Goal: Transaction & Acquisition: Purchase product/service

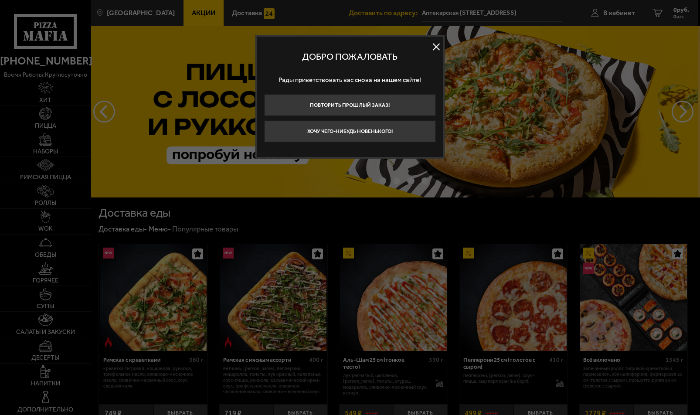
click at [614, 8] on div at bounding box center [350, 207] width 700 height 415
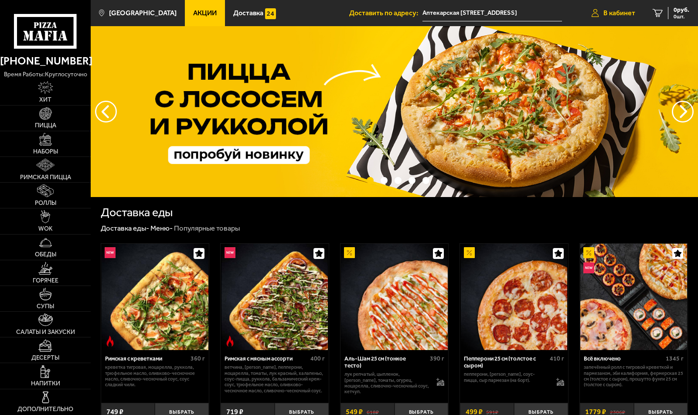
click at [619, 11] on span "В кабинет" at bounding box center [620, 13] width 32 height 7
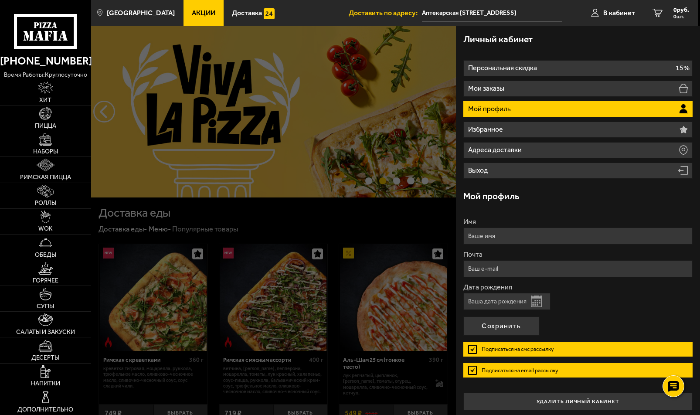
click at [537, 299] on button "Открыть календарь" at bounding box center [536, 301] width 11 height 11
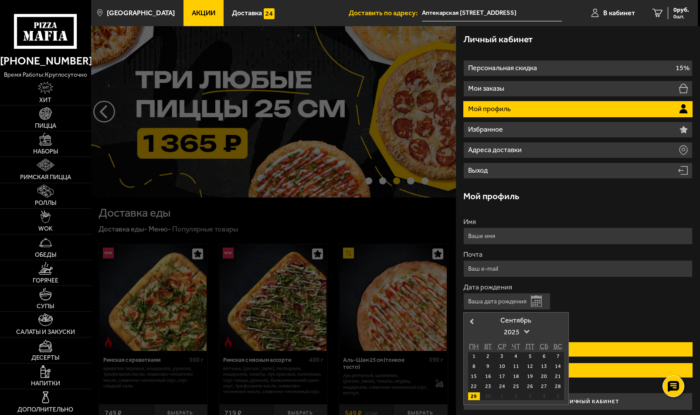
click at [473, 394] on div "29" at bounding box center [474, 397] width 12 height 8
type input "[DATE]"
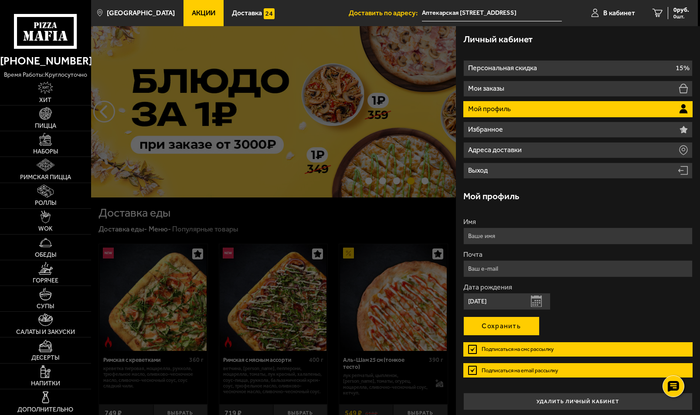
click at [508, 323] on button "Сохранить" at bounding box center [502, 326] width 76 height 19
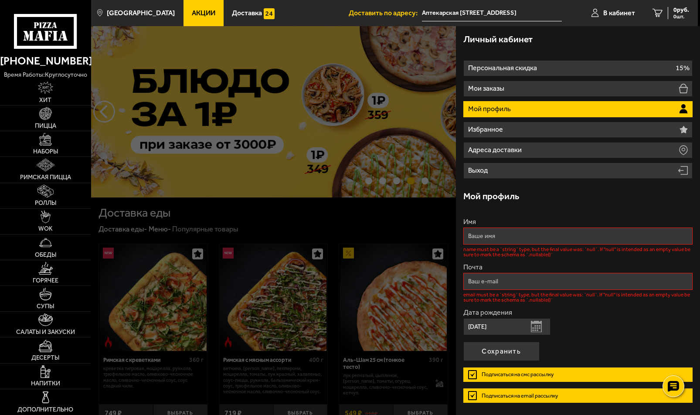
click at [559, 232] on input "Имя" at bounding box center [579, 236] width 230 height 17
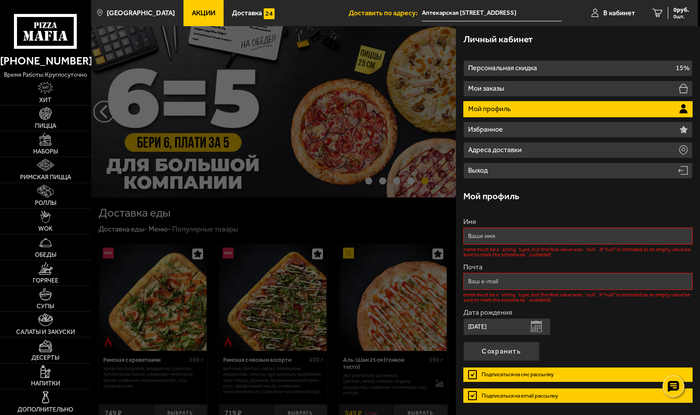
type input "[PERSON_NAME]"
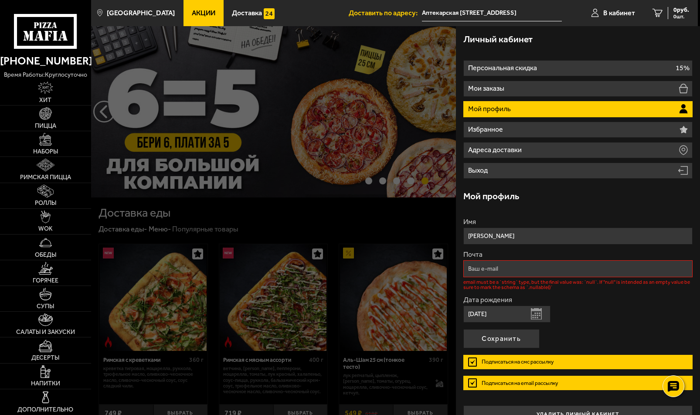
click at [521, 264] on input "Почта" at bounding box center [579, 268] width 230 height 17
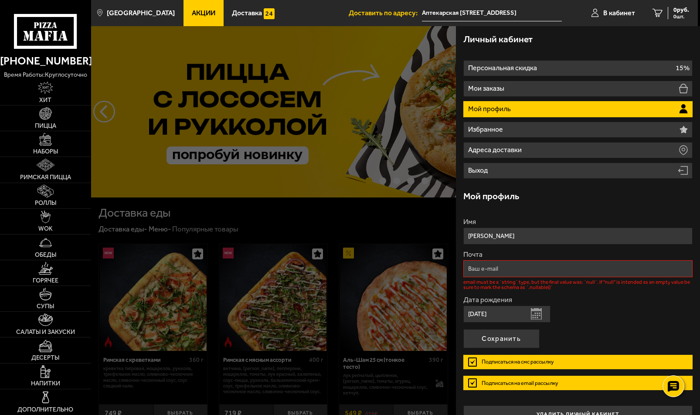
type input "[EMAIL_ADDRESS][DOMAIN_NAME]"
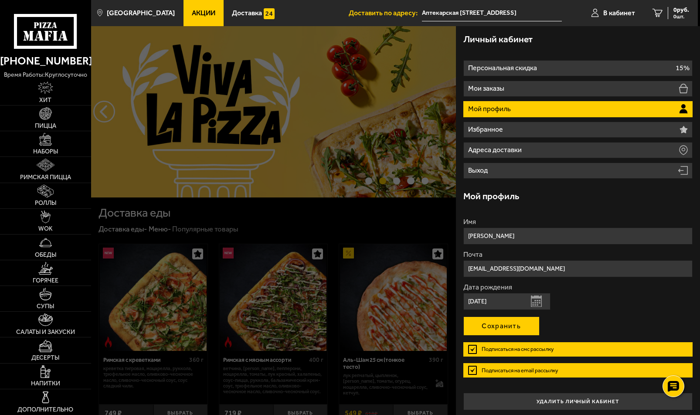
click at [503, 322] on button "Сохранить" at bounding box center [502, 326] width 76 height 19
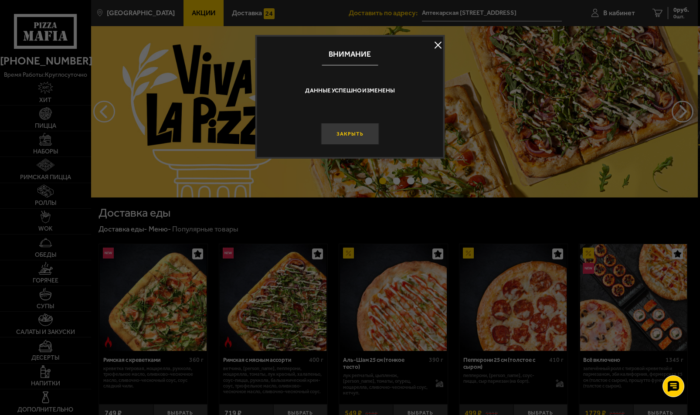
click at [361, 132] on button "Закрыть" at bounding box center [350, 134] width 58 height 22
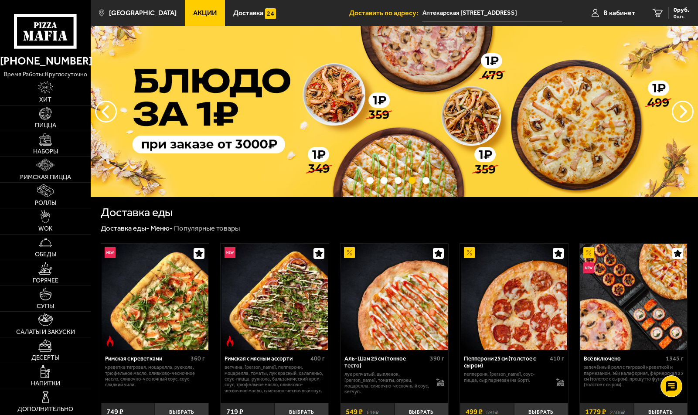
click at [509, 14] on input "Аптекарская [STREET_ADDRESS]" at bounding box center [493, 13] width 140 height 16
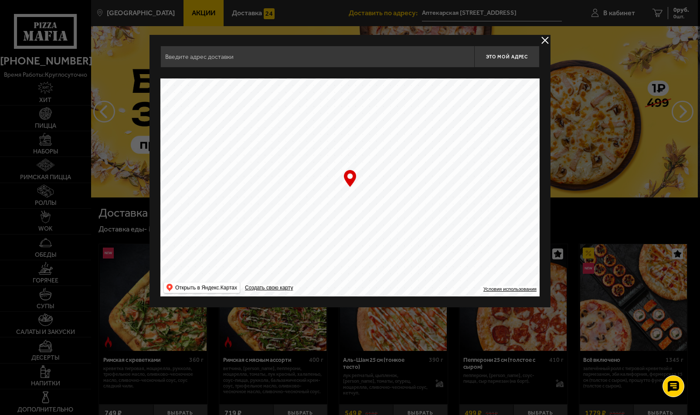
type input "[STREET_ADDRESS]"
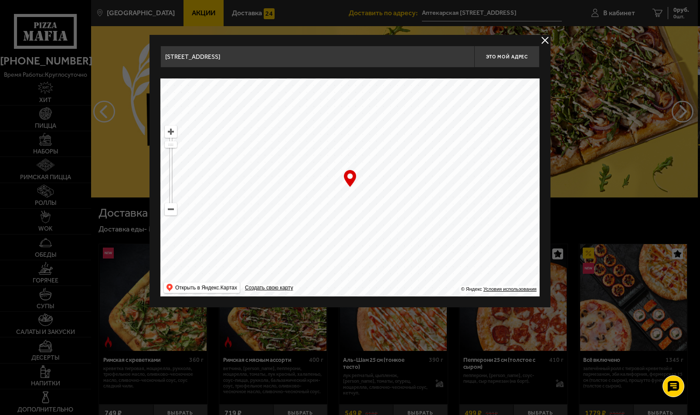
click at [545, 40] on button "delivery type" at bounding box center [545, 40] width 11 height 11
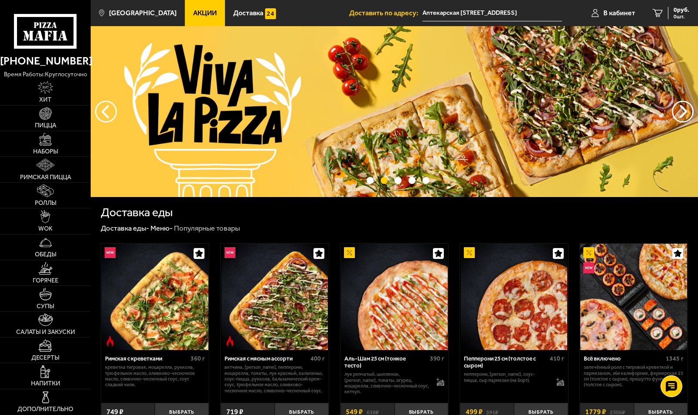
click at [517, 16] on input "Аптекарская [STREET_ADDRESS]" at bounding box center [493, 13] width 140 height 16
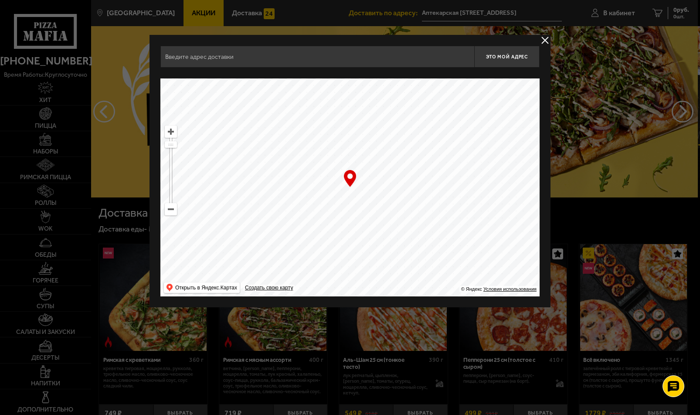
type input "[STREET_ADDRESS]"
click at [351, 178] on div "… © Яндекс Условия использования Открыть в Яндекс.Картах Создать свою карту" at bounding box center [349, 188] width 379 height 218
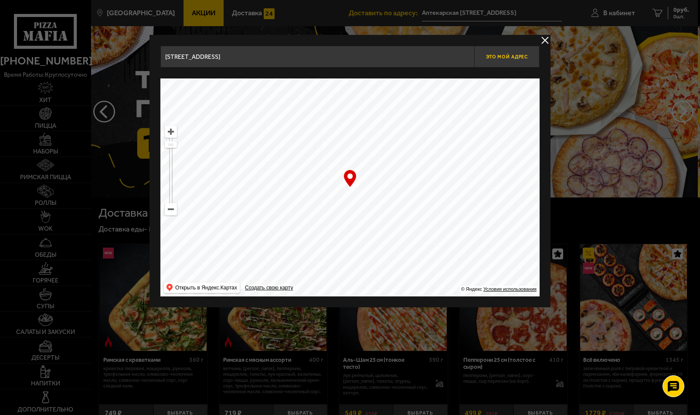
click at [522, 56] on span "Это мой адрес" at bounding box center [507, 57] width 42 height 6
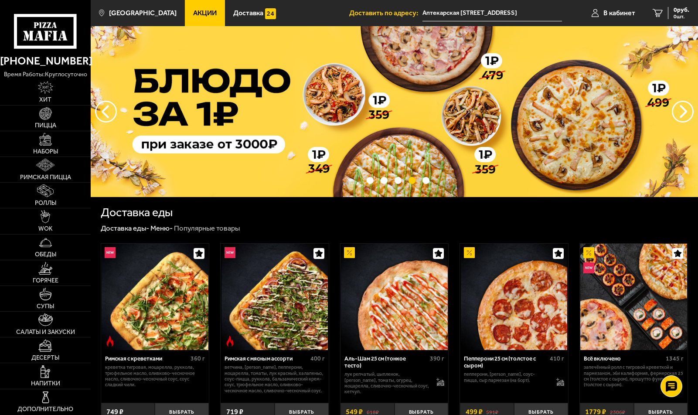
click at [478, 14] on input "Аптекарская [STREET_ADDRESS]" at bounding box center [493, 13] width 140 height 16
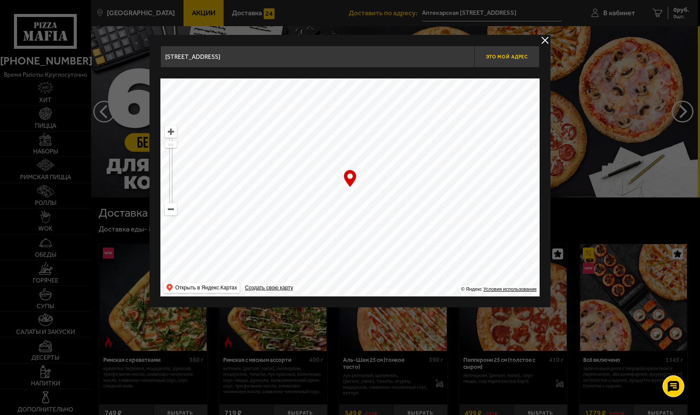
click at [514, 54] on span "Это мой адрес" at bounding box center [507, 57] width 42 height 6
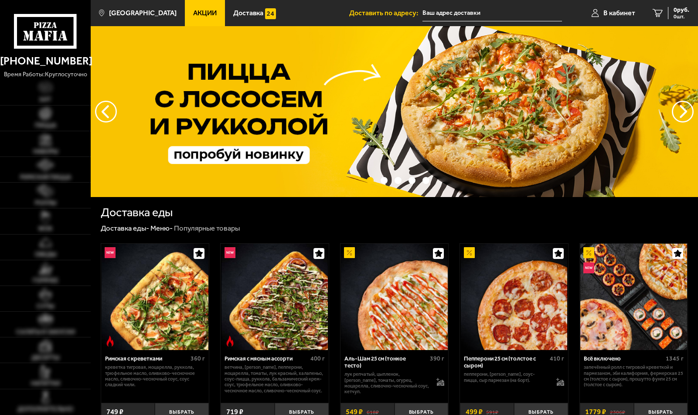
type input "Аптекарская [STREET_ADDRESS]"
click at [472, 13] on input "Аптекарская [STREET_ADDRESS]" at bounding box center [493, 13] width 140 height 16
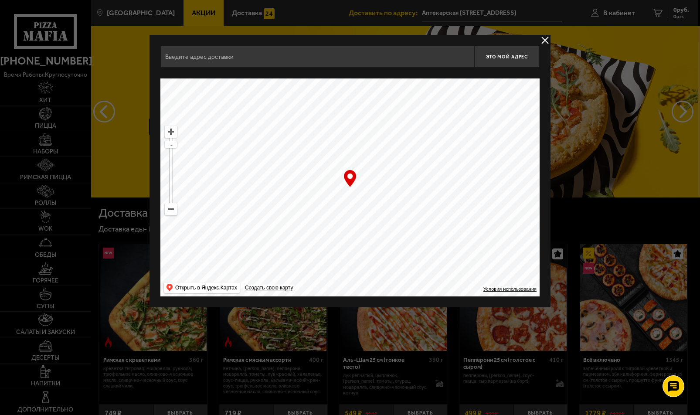
type input "[STREET_ADDRESS]"
click at [544, 37] on button "delivery type" at bounding box center [545, 40] width 11 height 11
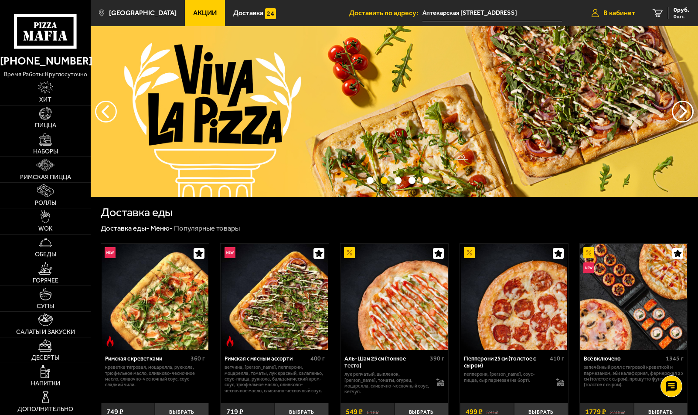
click at [610, 10] on span "В кабинет" at bounding box center [620, 13] width 32 height 7
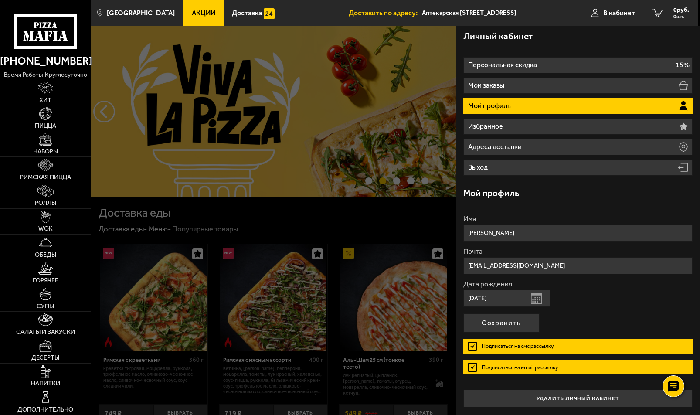
scroll to position [4, 0]
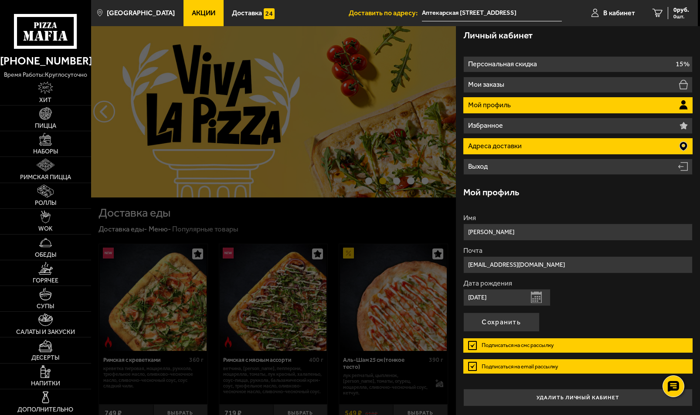
click at [643, 146] on li "Адреса доставки" at bounding box center [579, 146] width 230 height 16
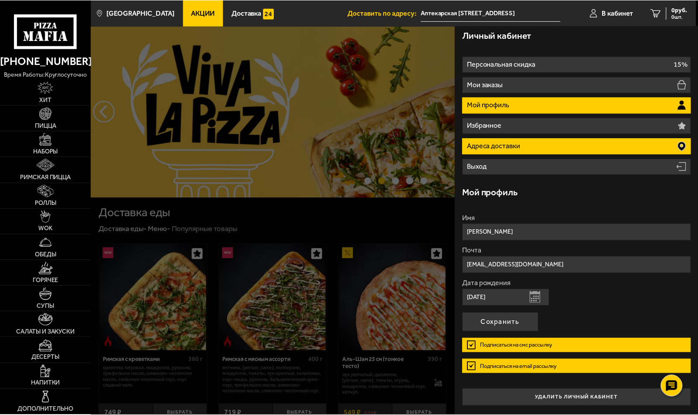
scroll to position [0, 0]
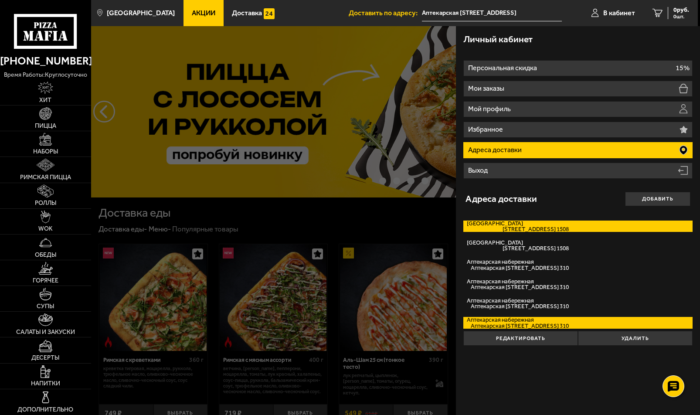
click at [480, 222] on label "[GEOGRAPHIC_DATA][STREET_ADDRESS] 1508" at bounding box center [579, 227] width 230 height 12
click at [0, 0] on input "[GEOGRAPHIC_DATA][STREET_ADDRESS] 1508" at bounding box center [0, 0] width 0 height 0
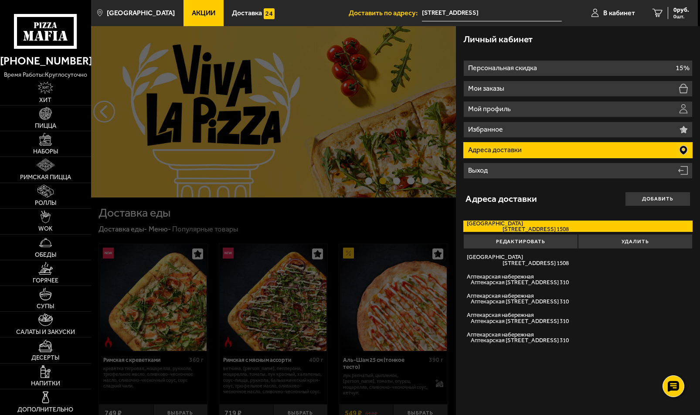
click at [576, 200] on div "Адреса доставки Добавить" at bounding box center [578, 199] width 225 height 32
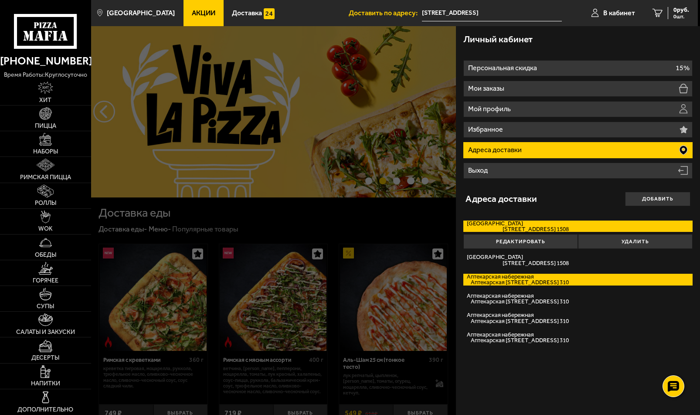
click at [535, 276] on label "[GEOGRAPHIC_DATA], дом 12 кв. 310" at bounding box center [579, 280] width 230 height 12
click at [0, 0] on input "[GEOGRAPHIC_DATA], дом 12 кв. 310" at bounding box center [0, 0] width 0 height 0
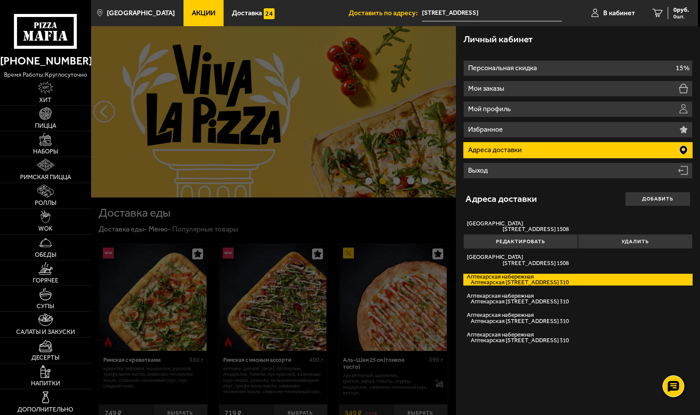
type input "Аптекарская [STREET_ADDRESS]"
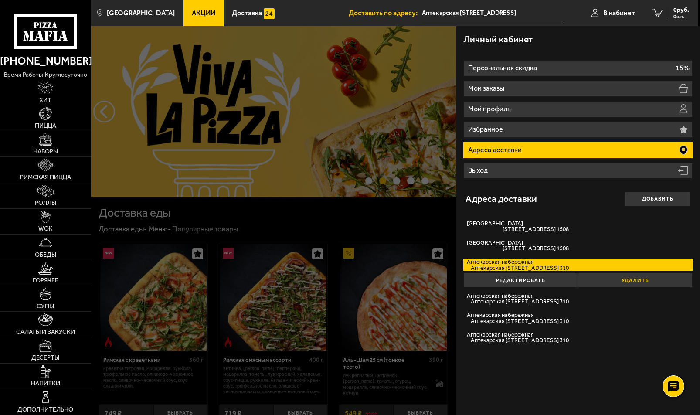
click at [648, 280] on button "Удалить" at bounding box center [635, 280] width 115 height 14
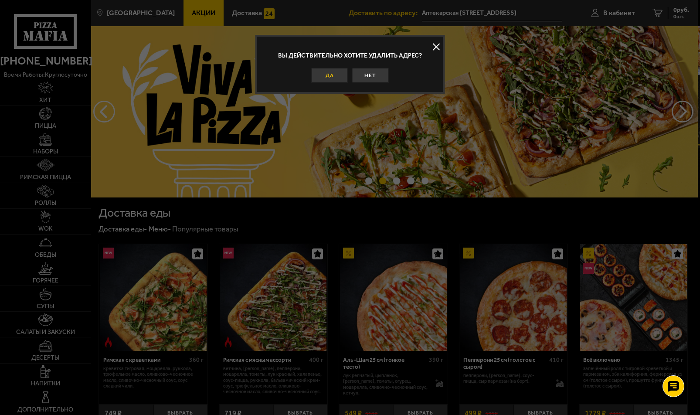
click at [333, 70] on button "Да" at bounding box center [329, 75] width 37 height 14
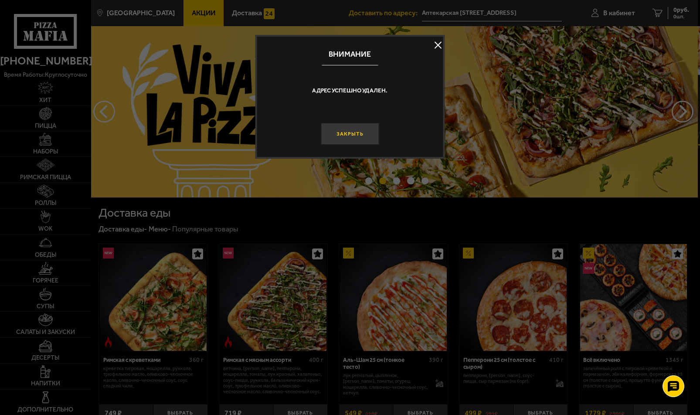
click at [345, 134] on button "Закрыть" at bounding box center [350, 134] width 58 height 22
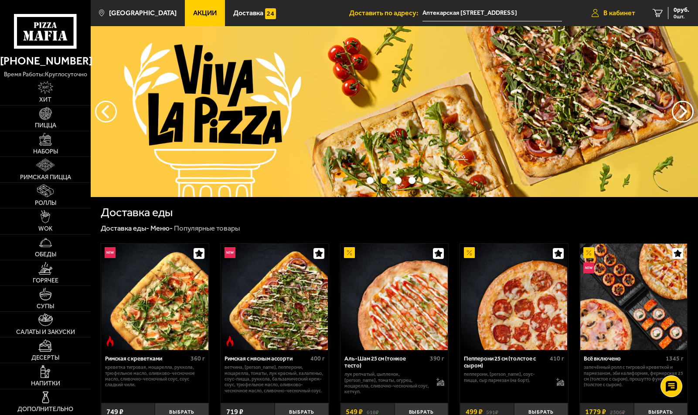
click at [619, 10] on span "В кабинет" at bounding box center [620, 13] width 32 height 7
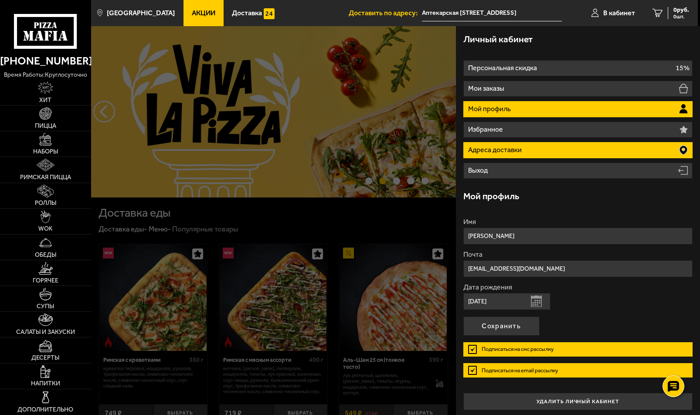
click at [657, 147] on li "Адреса доставки" at bounding box center [579, 150] width 230 height 16
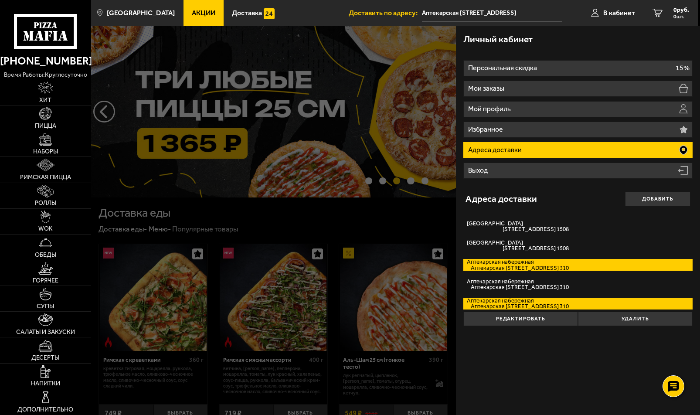
click at [522, 263] on label "[GEOGRAPHIC_DATA], дом 12 кв. 310" at bounding box center [579, 265] width 230 height 12
click at [0, 0] on input "[GEOGRAPHIC_DATA], дом 12 кв. 310" at bounding box center [0, 0] width 0 height 0
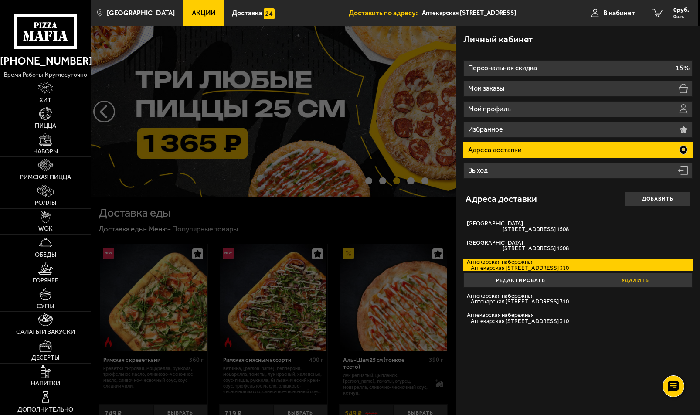
click at [610, 280] on button "Удалить" at bounding box center [635, 280] width 115 height 14
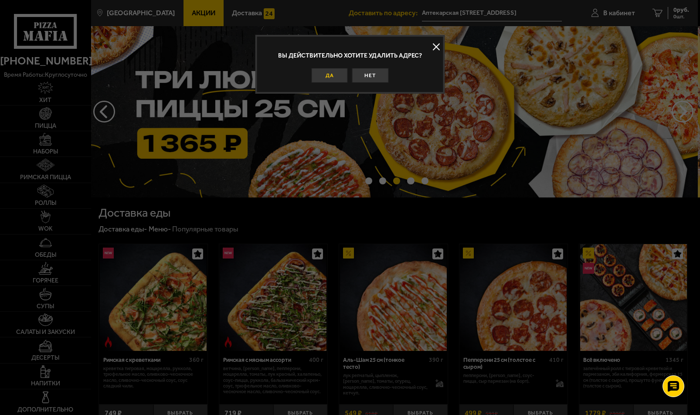
click at [322, 72] on button "Да" at bounding box center [329, 75] width 37 height 14
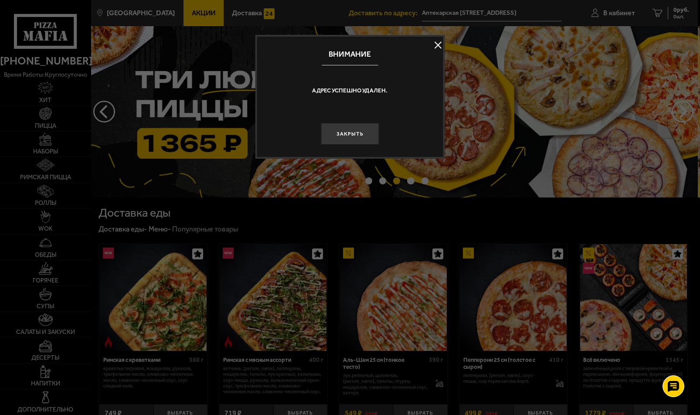
click at [361, 130] on button "Закрыть" at bounding box center [350, 134] width 58 height 22
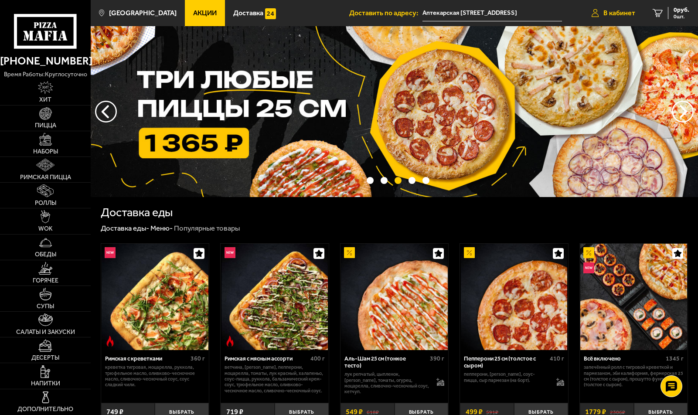
click at [606, 10] on span "В кабинет" at bounding box center [620, 13] width 32 height 7
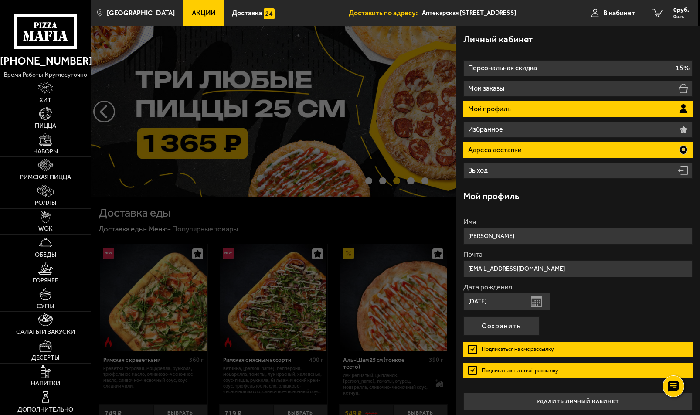
click at [574, 151] on li "Адреса доставки" at bounding box center [579, 150] width 230 height 16
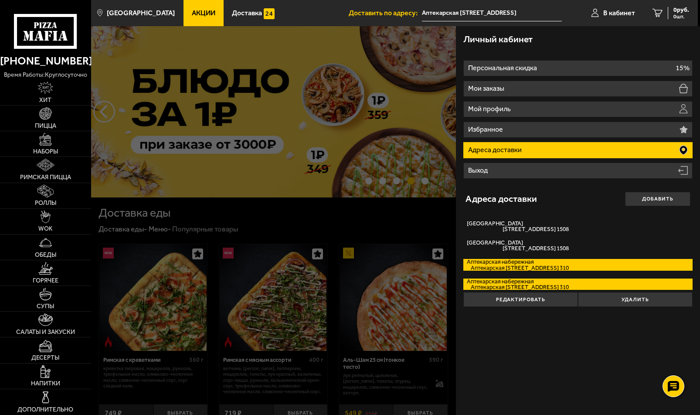
click at [521, 268] on span "Аптекарская [STREET_ADDRESS] 310" at bounding box center [518, 268] width 102 height 6
click at [0, 0] on input "[GEOGRAPHIC_DATA], дом 12 кв. 310" at bounding box center [0, 0] width 0 height 0
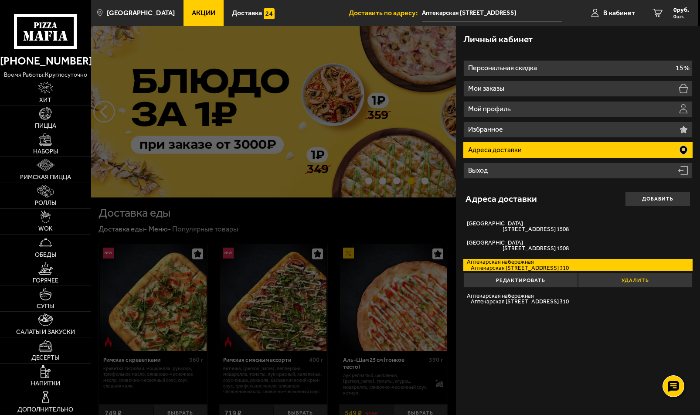
click at [644, 282] on button "Удалить" at bounding box center [635, 280] width 115 height 14
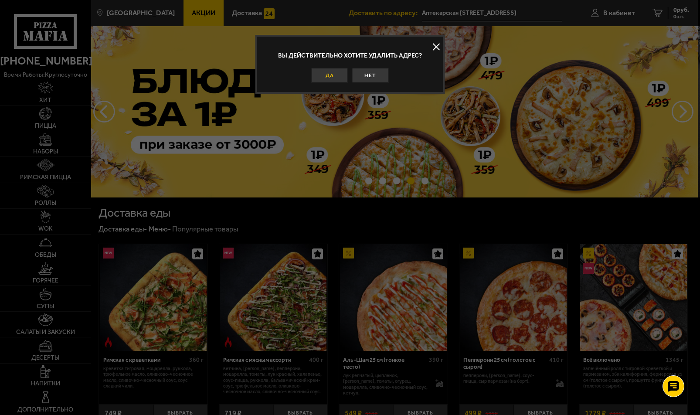
click at [339, 73] on button "Да" at bounding box center [329, 75] width 37 height 14
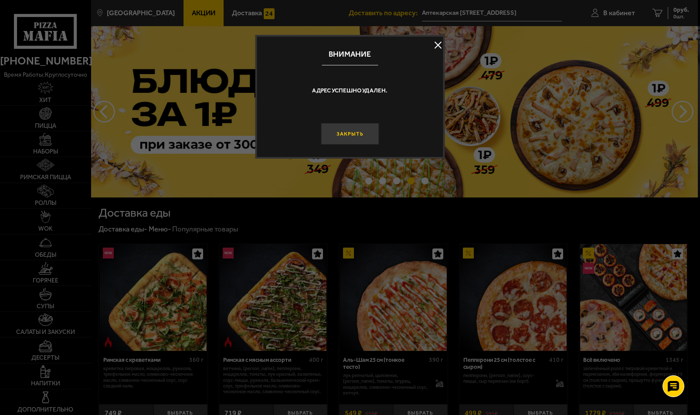
click at [344, 134] on button "Закрыть" at bounding box center [350, 134] width 58 height 22
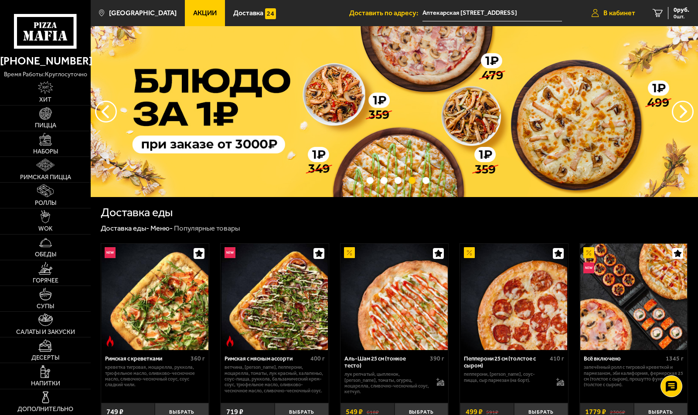
click at [609, 10] on span "В кабинет" at bounding box center [620, 13] width 32 height 7
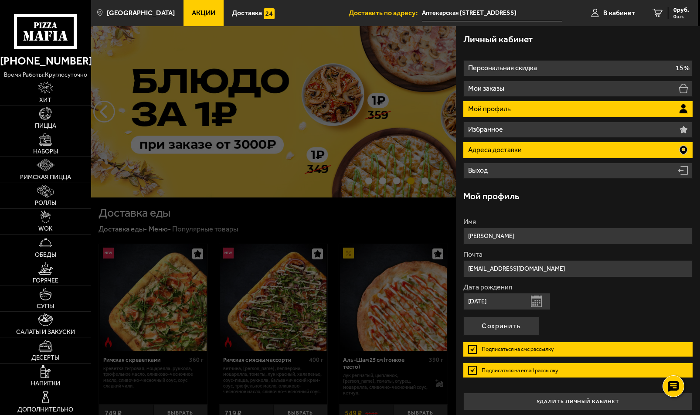
click at [511, 152] on p "Адреса доставки" at bounding box center [495, 150] width 55 height 7
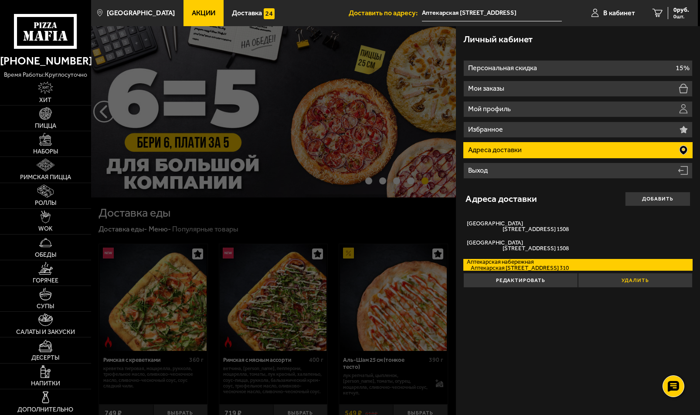
click at [652, 277] on button "Удалить" at bounding box center [635, 280] width 115 height 14
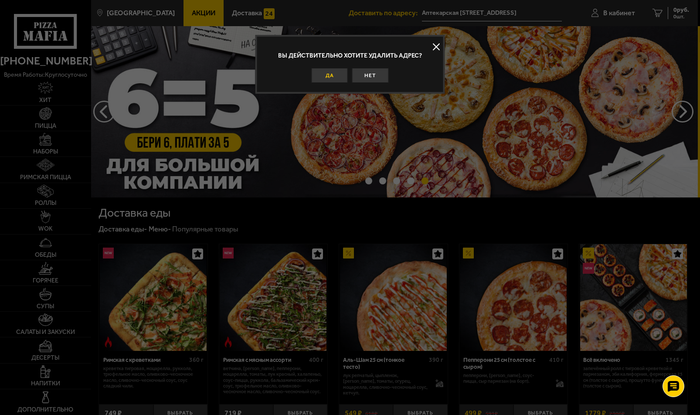
click at [324, 73] on button "Да" at bounding box center [329, 75] width 37 height 14
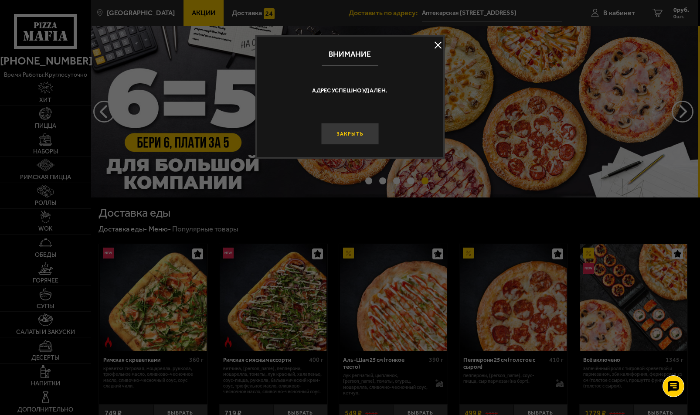
click at [347, 131] on button "Закрыть" at bounding box center [350, 134] width 58 height 22
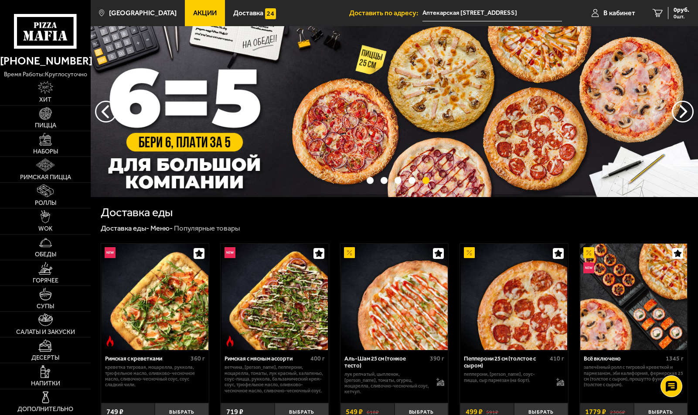
click at [544, 14] on input "Аптекарская [STREET_ADDRESS]" at bounding box center [493, 13] width 140 height 16
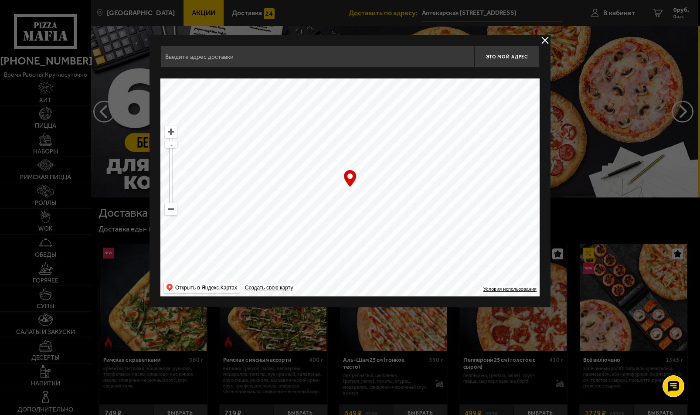
type input "Аптекарская [STREET_ADDRESS]"
click at [546, 39] on button "delivery type" at bounding box center [545, 40] width 11 height 11
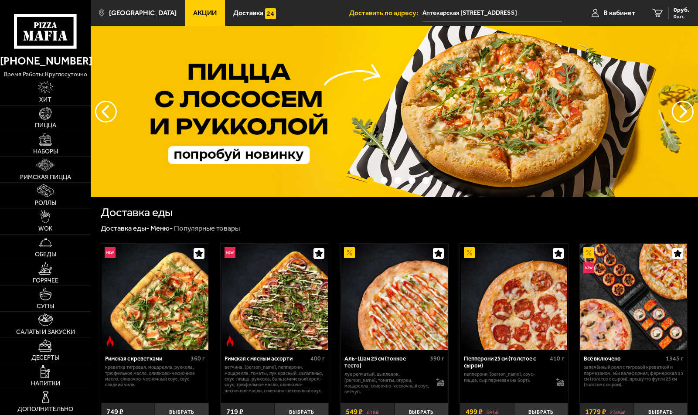
click at [551, 17] on input "Аптекарская [STREET_ADDRESS]" at bounding box center [493, 13] width 140 height 16
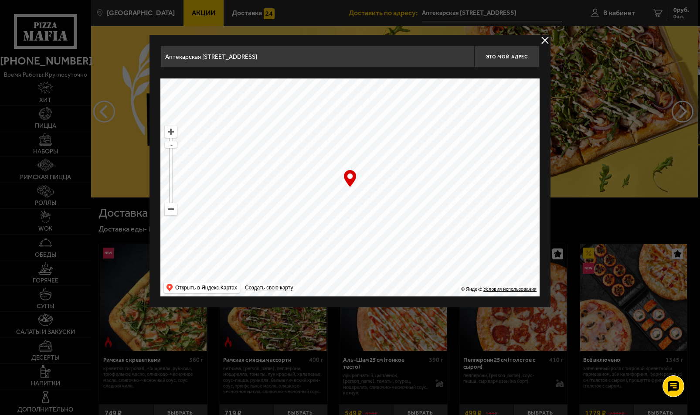
click at [383, 57] on input "Аптекарская [STREET_ADDRESS]" at bounding box center [317, 57] width 314 height 22
click at [543, 40] on button "delivery type" at bounding box center [545, 40] width 11 height 11
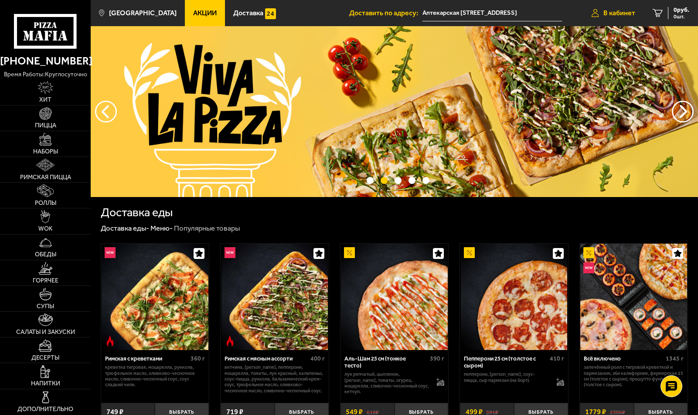
click at [620, 16] on span "В кабинет" at bounding box center [620, 13] width 32 height 7
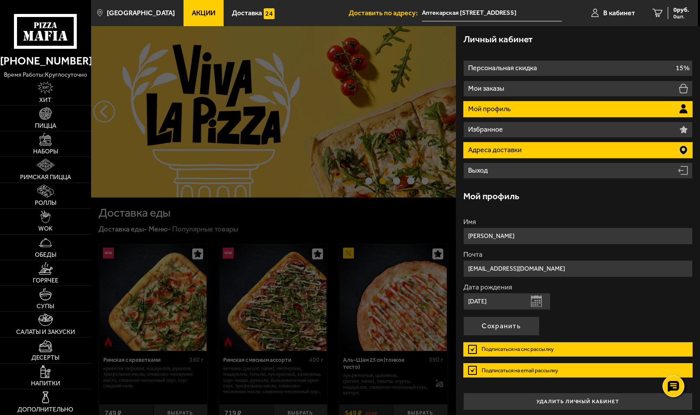
click at [511, 150] on p "Адреса доставки" at bounding box center [495, 150] width 55 height 7
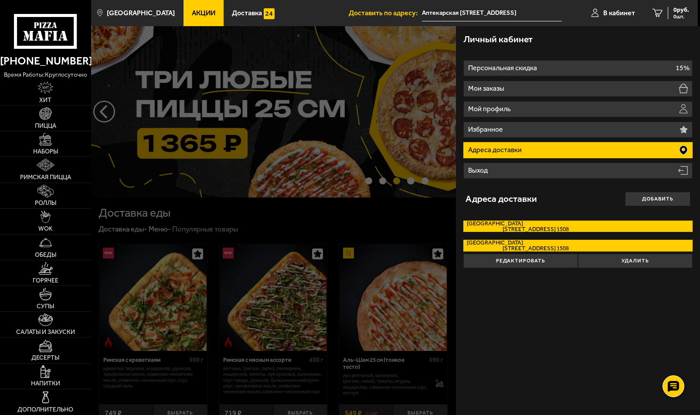
click at [494, 224] on label "[GEOGRAPHIC_DATA][STREET_ADDRESS] 1508" at bounding box center [579, 227] width 230 height 12
click at [0, 0] on input "[GEOGRAPHIC_DATA][STREET_ADDRESS] 1508" at bounding box center [0, 0] width 0 height 0
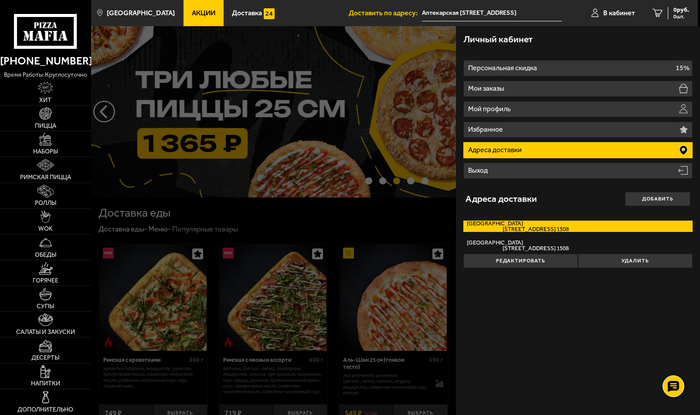
type input "[STREET_ADDRESS]"
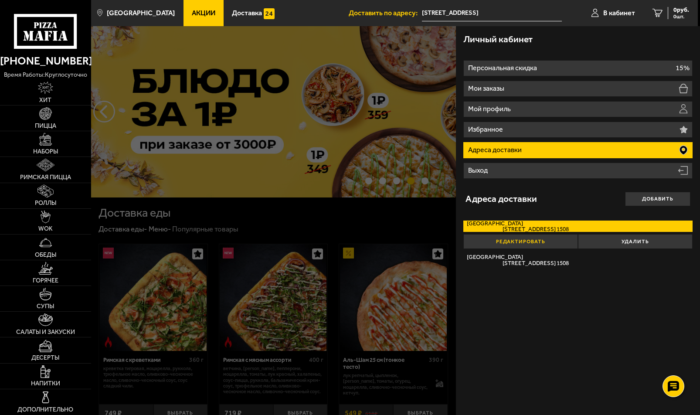
click at [559, 241] on button "Редактировать" at bounding box center [521, 241] width 115 height 14
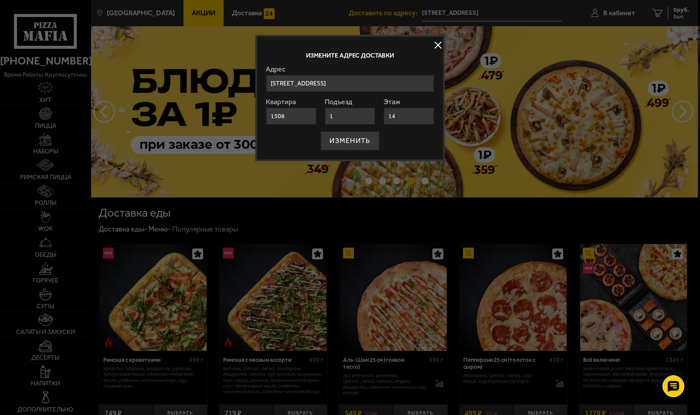
click at [438, 44] on button at bounding box center [438, 44] width 13 height 13
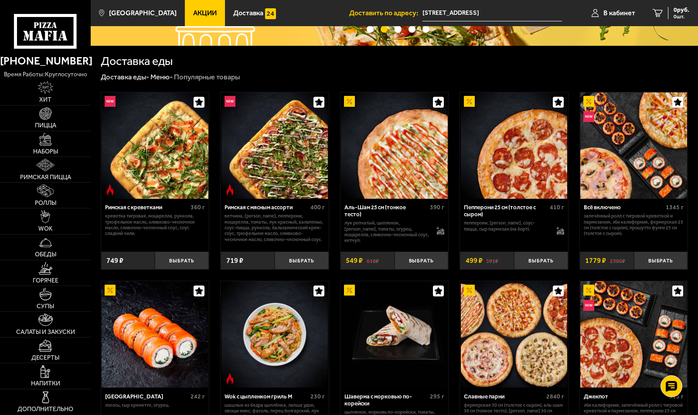
scroll to position [174, 0]
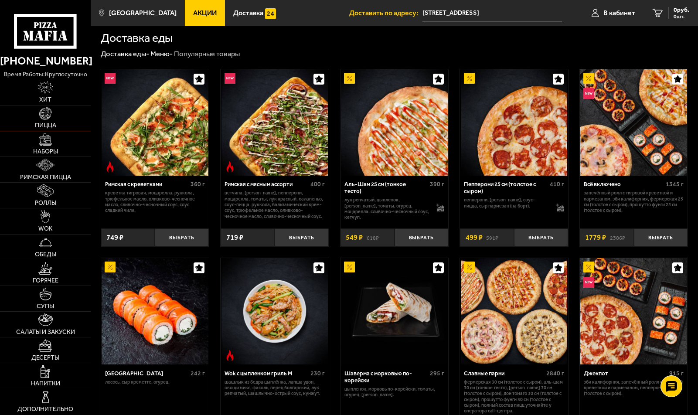
click at [38, 110] on link "Пицца" at bounding box center [45, 118] width 91 height 25
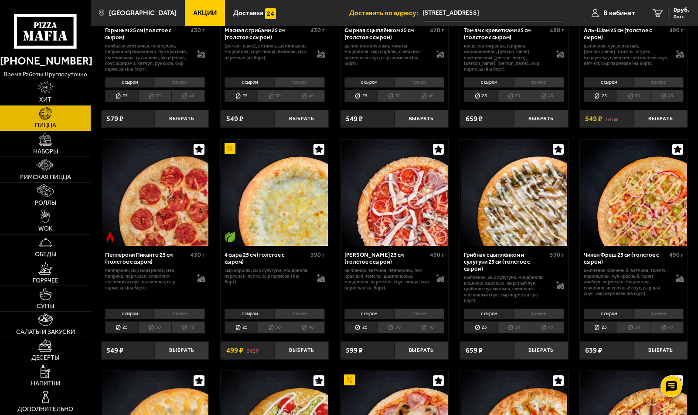
scroll to position [436, 0]
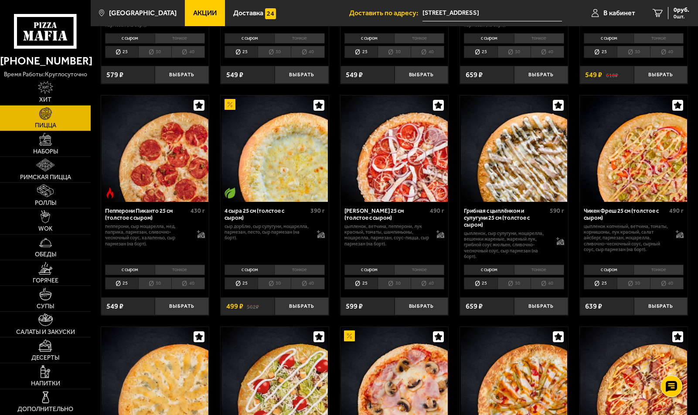
click at [311, 282] on li "40" at bounding box center [308, 283] width 34 height 12
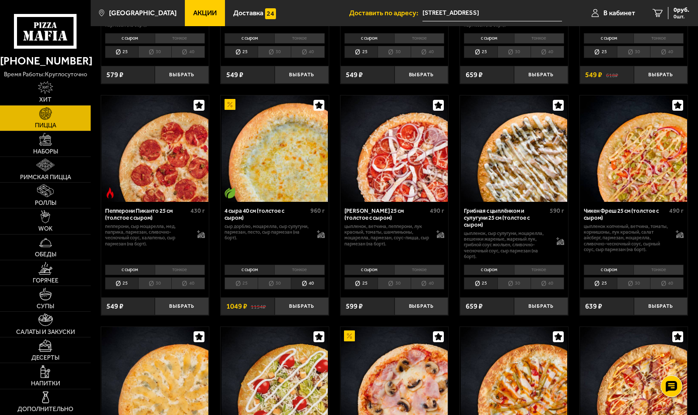
click at [296, 271] on li "тонкое" at bounding box center [299, 270] width 50 height 10
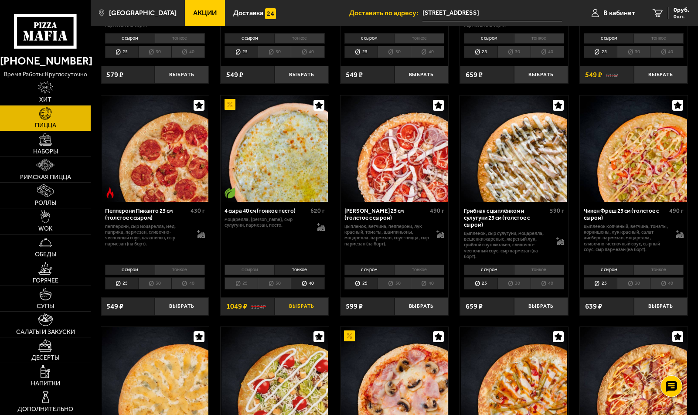
click at [305, 305] on button "Выбрать" at bounding box center [302, 306] width 54 height 18
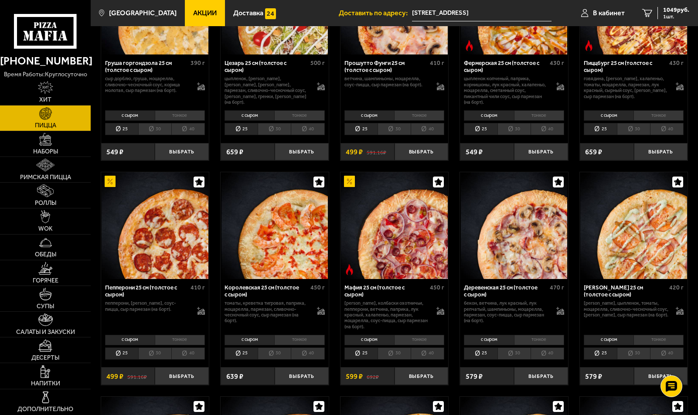
scroll to position [829, 0]
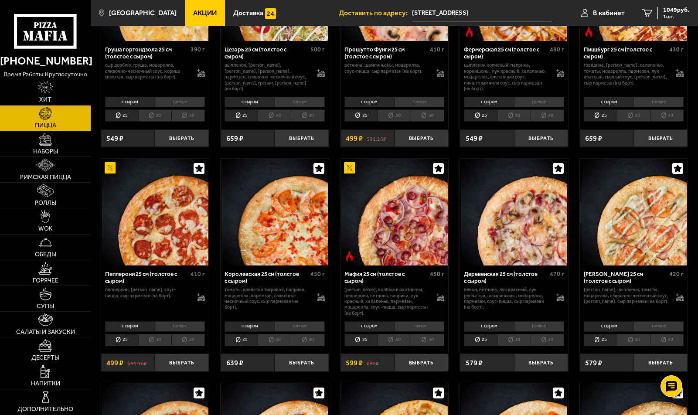
click at [191, 339] on li "40" at bounding box center [188, 340] width 34 height 12
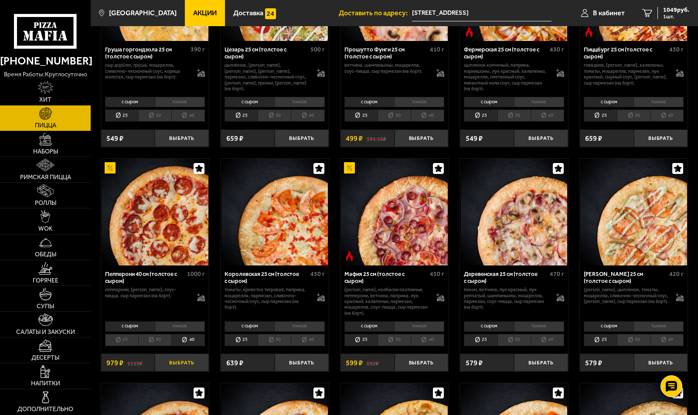
click at [187, 364] on button "Выбрать" at bounding box center [182, 363] width 54 height 18
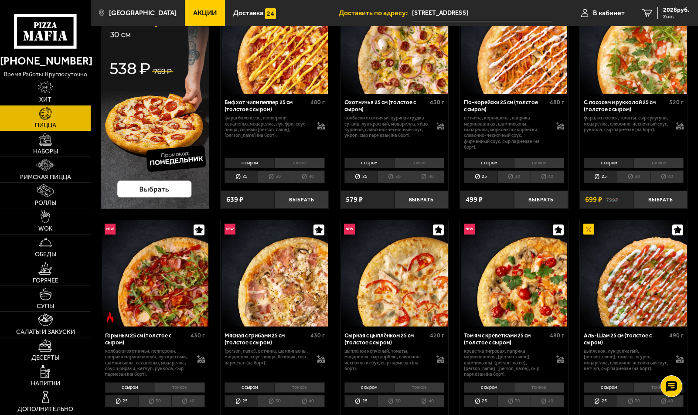
scroll to position [87, 0]
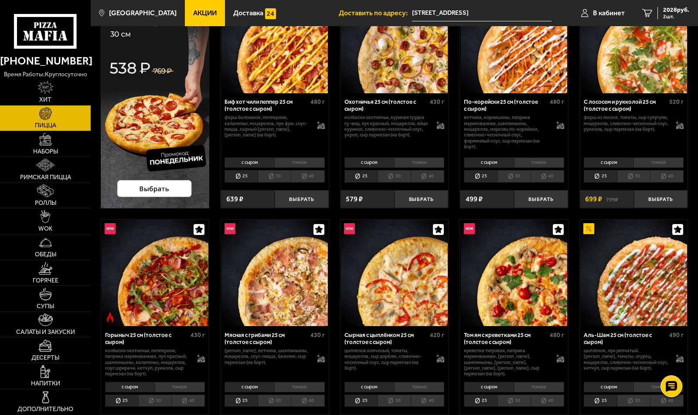
click at [308, 401] on li "40" at bounding box center [308, 401] width 34 height 12
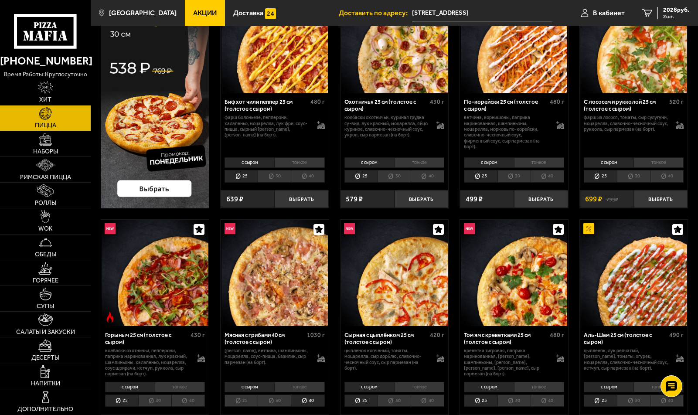
click at [301, 385] on li "тонкое" at bounding box center [299, 387] width 50 height 10
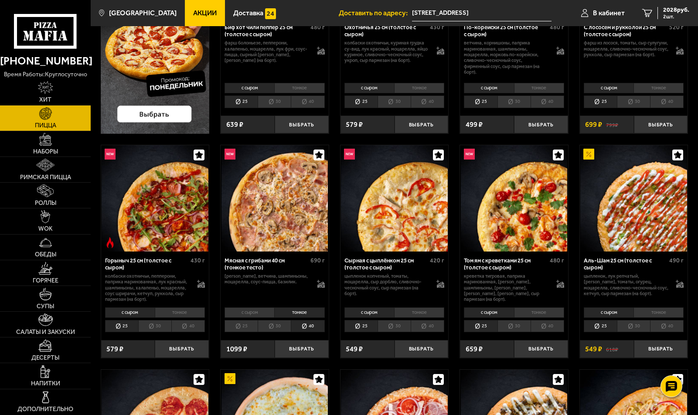
scroll to position [174, 0]
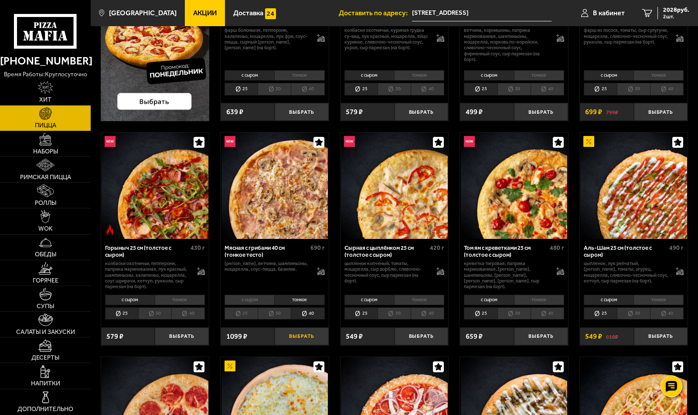
click at [306, 336] on button "Выбрать" at bounding box center [302, 337] width 54 height 18
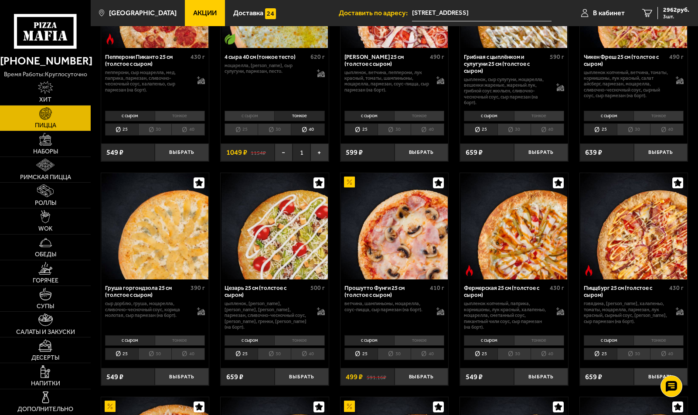
scroll to position [611, 0]
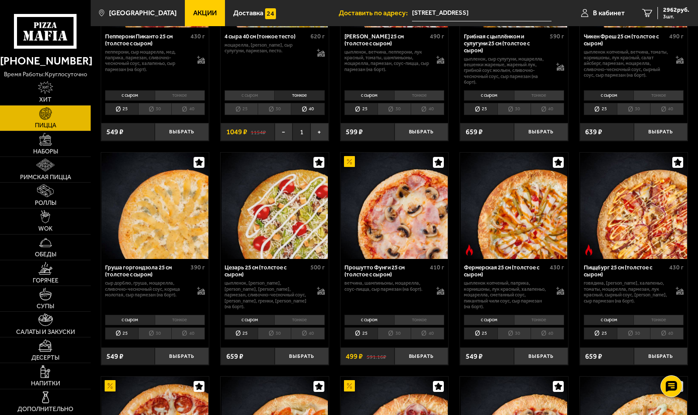
click at [308, 332] on li "40" at bounding box center [308, 334] width 34 height 12
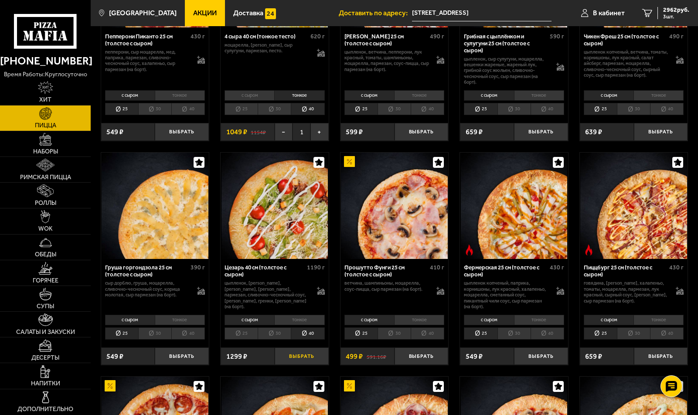
click at [299, 357] on button "Выбрать" at bounding box center [302, 357] width 54 height 18
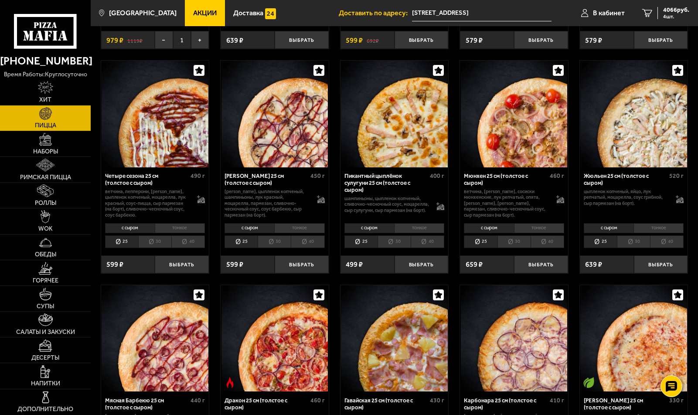
scroll to position [1178, 0]
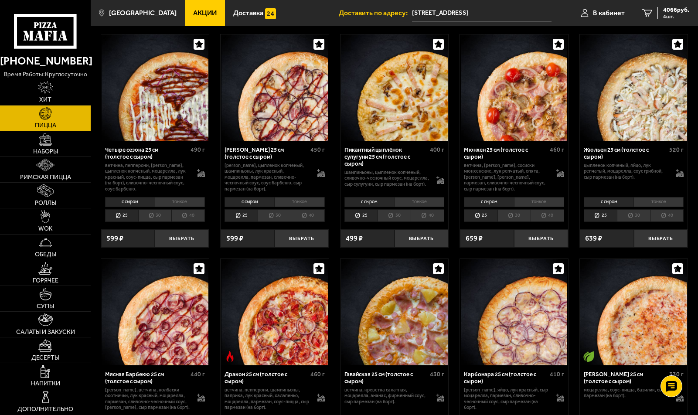
click at [549, 218] on li "40" at bounding box center [548, 215] width 34 height 12
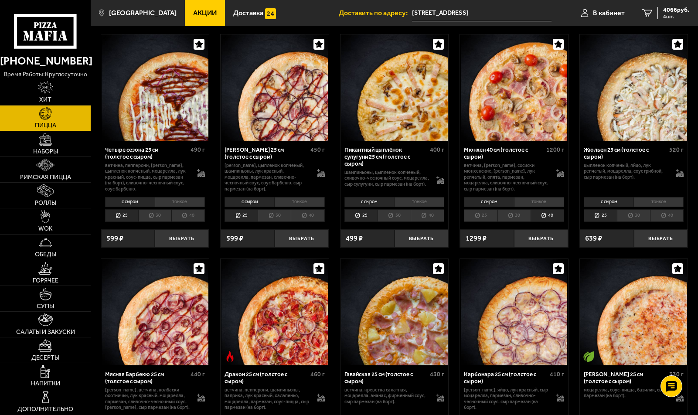
click at [543, 203] on li "тонкое" at bounding box center [539, 202] width 50 height 10
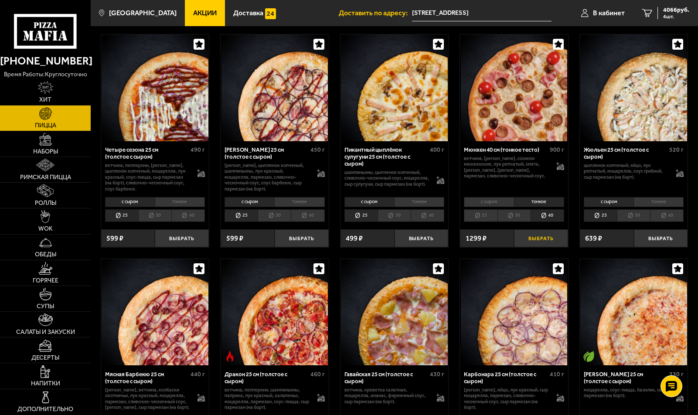
click at [543, 239] on button "Выбрать" at bounding box center [541, 238] width 54 height 18
click at [522, 242] on button "−" at bounding box center [523, 238] width 18 height 18
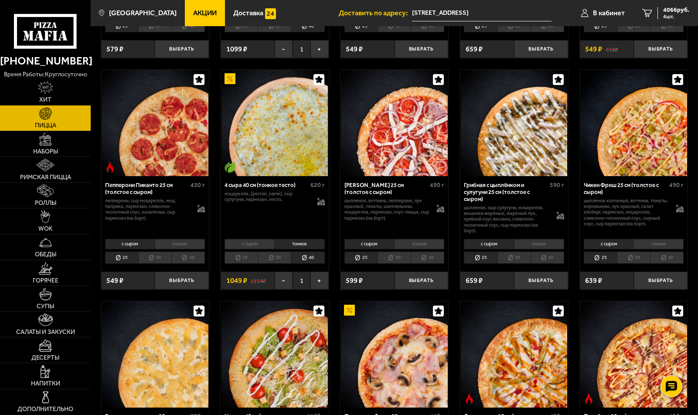
scroll to position [436, 0]
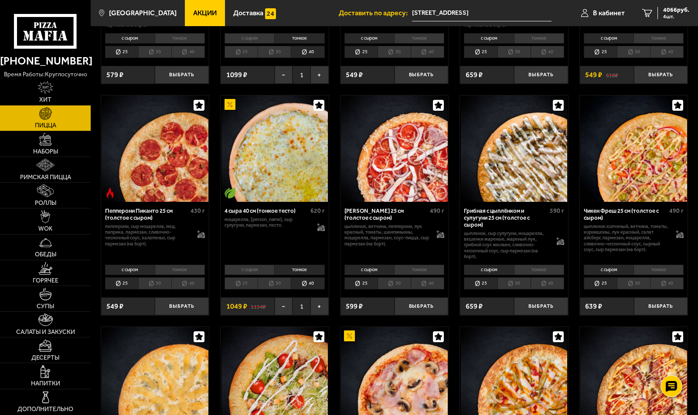
click at [553, 282] on li "40" at bounding box center [548, 283] width 34 height 12
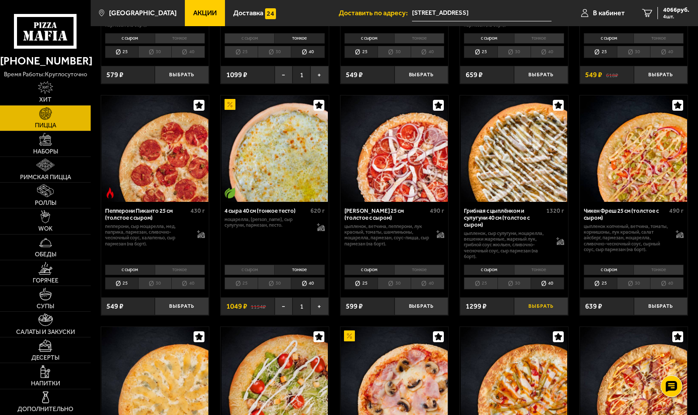
click at [545, 306] on button "Выбрать" at bounding box center [541, 306] width 54 height 18
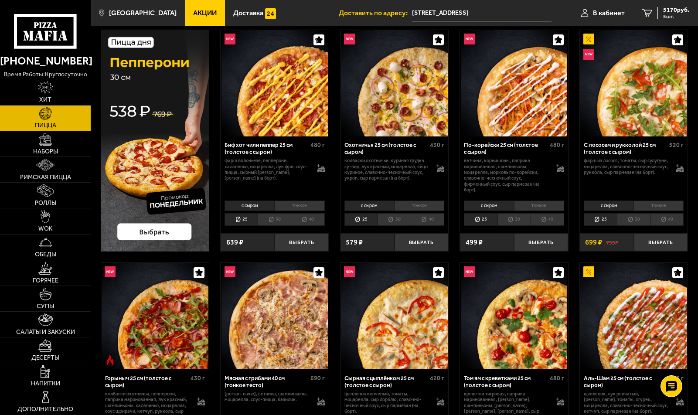
scroll to position [44, 0]
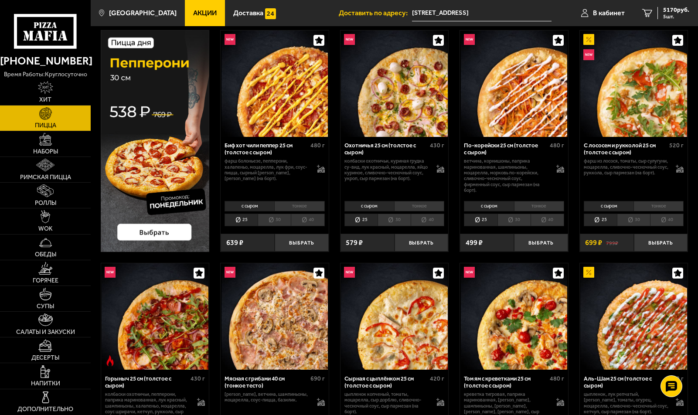
click at [303, 205] on li "тонкое" at bounding box center [299, 206] width 50 height 10
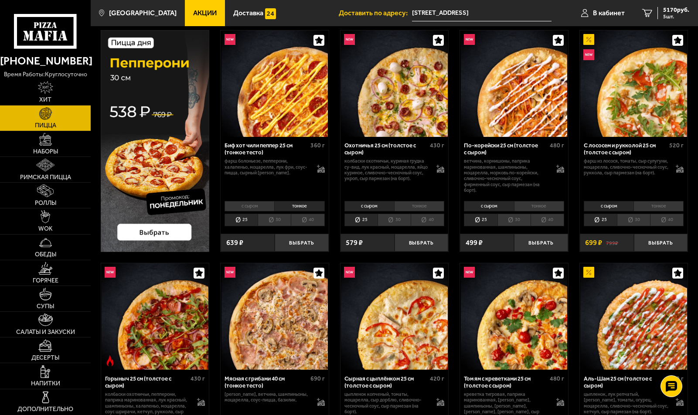
click at [256, 204] on li "с сыром" at bounding box center [250, 206] width 50 height 10
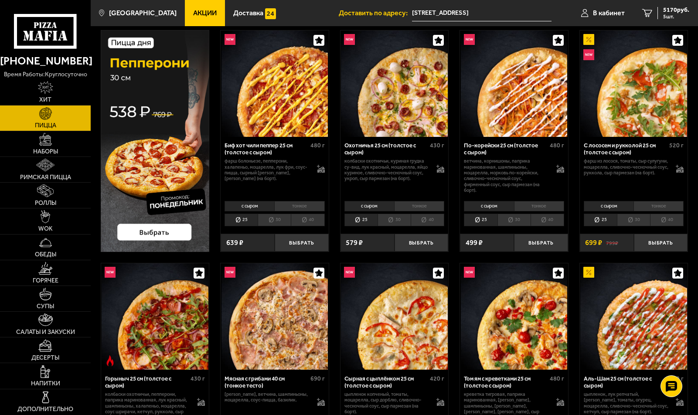
click at [308, 218] on li "40" at bounding box center [308, 220] width 34 height 12
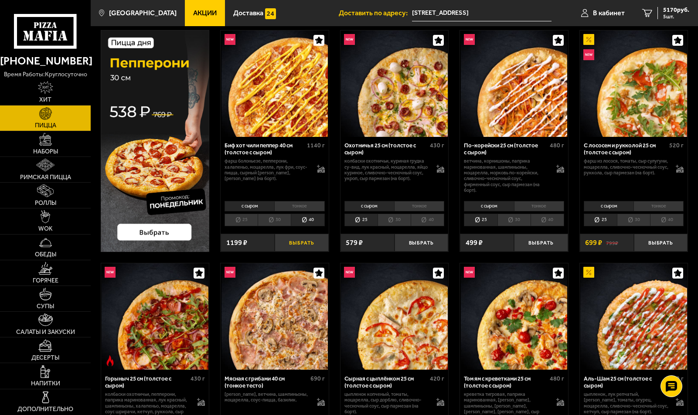
click at [299, 241] on button "Выбрать" at bounding box center [302, 243] width 54 height 18
click at [674, 218] on li "40" at bounding box center [667, 220] width 34 height 12
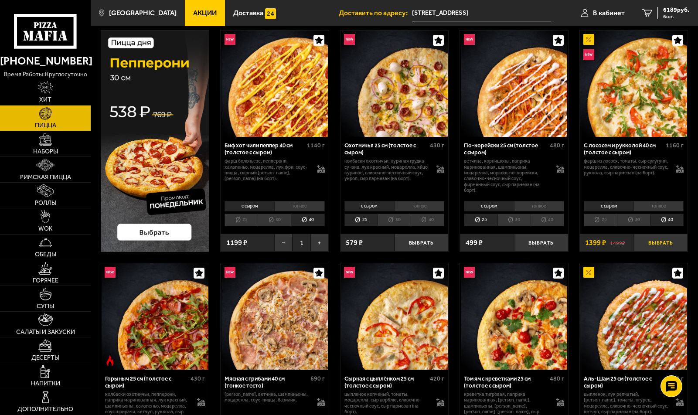
click at [663, 241] on button "Выбрать" at bounding box center [661, 243] width 54 height 18
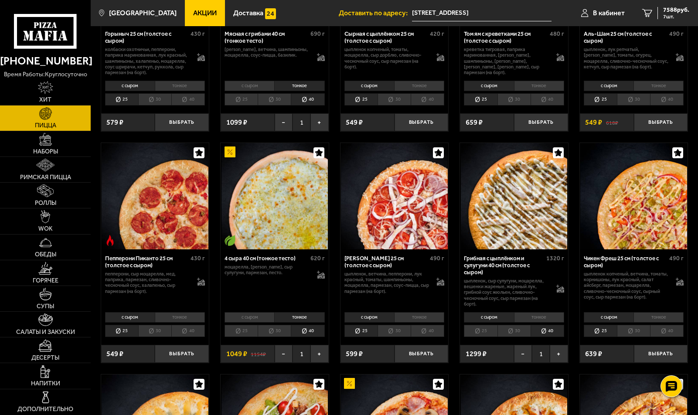
scroll to position [393, 0]
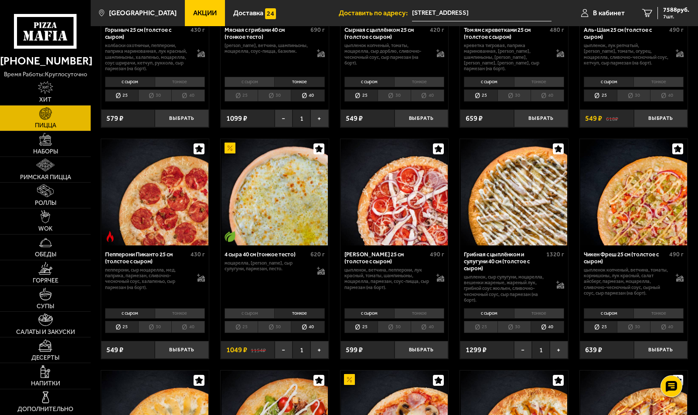
click at [246, 314] on li "с сыром" at bounding box center [250, 313] width 50 height 10
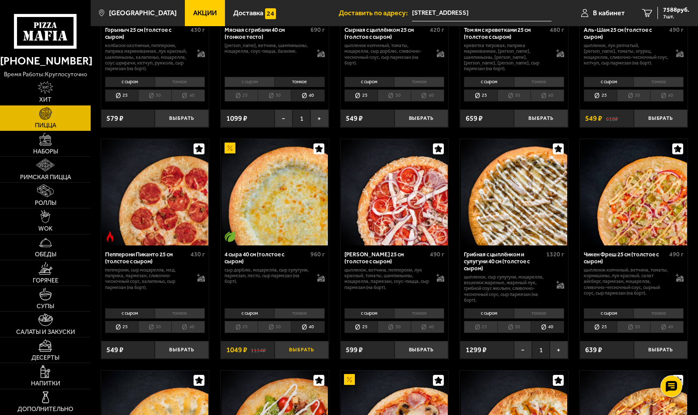
click at [302, 352] on button "Выбрать" at bounding box center [302, 350] width 54 height 18
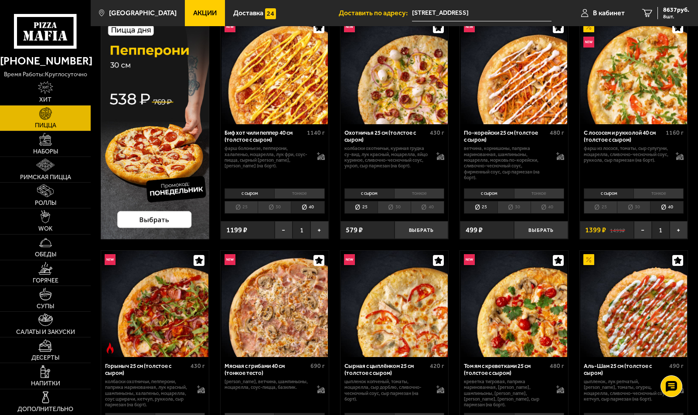
scroll to position [0, 0]
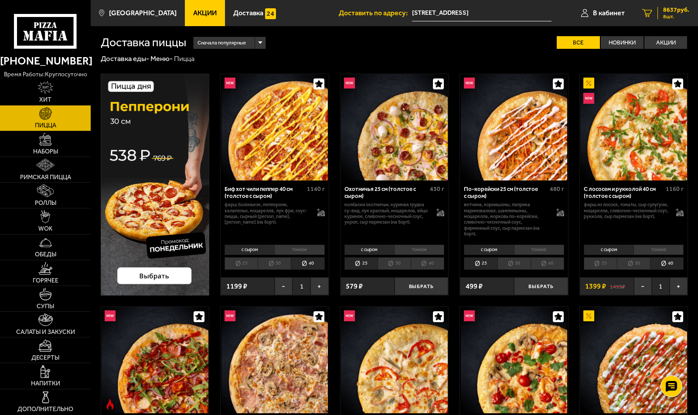
click at [666, 11] on span "8637 руб." at bounding box center [676, 10] width 26 height 6
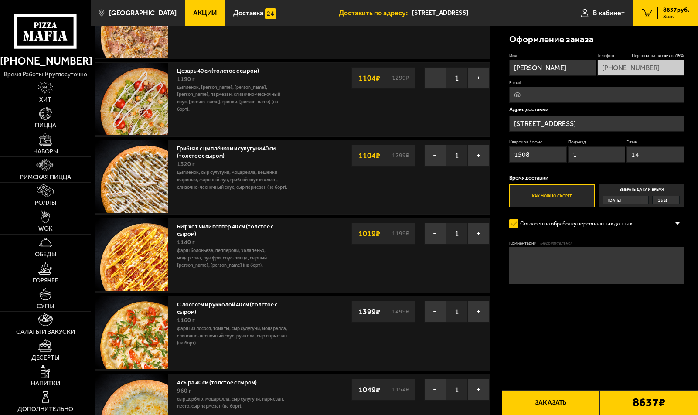
scroll to position [218, 0]
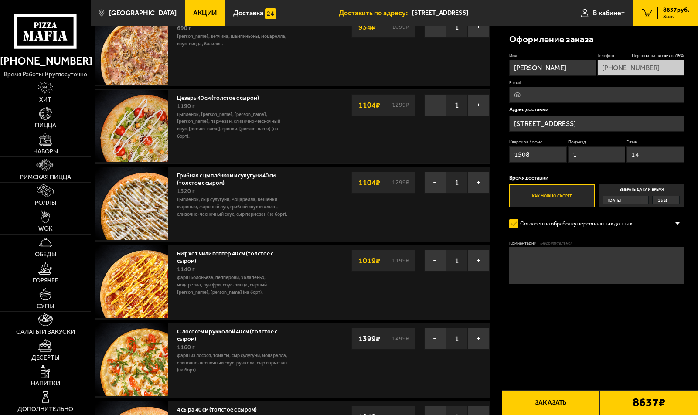
click at [564, 196] on label "Как можно скорее" at bounding box center [551, 195] width 85 height 23
click at [0, 0] on input "Как можно скорее" at bounding box center [0, 0] width 0 height 0
click at [552, 91] on input "E-mail" at bounding box center [596, 95] width 174 height 16
type input "[EMAIL_ADDRESS][DOMAIN_NAME]"
drag, startPoint x: 590, startPoint y: 95, endPoint x: 489, endPoint y: 99, distance: 100.8
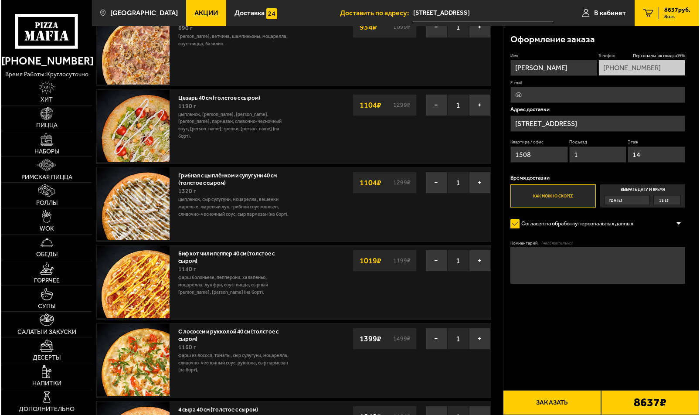
scroll to position [305, 0]
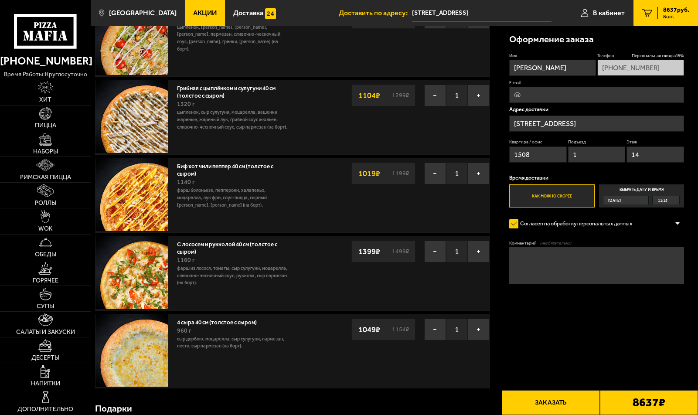
click at [564, 401] on button "Заказать" at bounding box center [551, 402] width 98 height 25
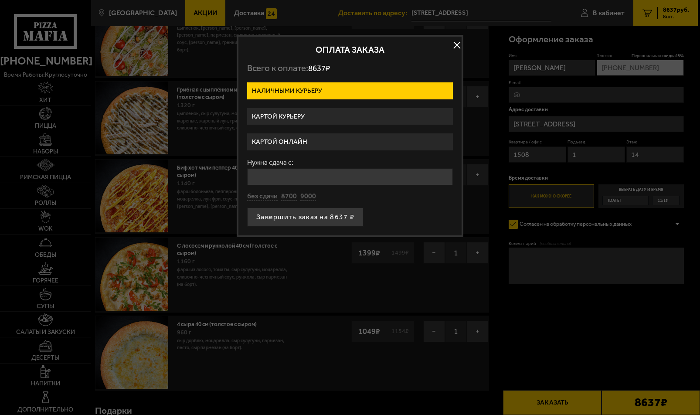
click at [298, 140] on label "Картой онлайн" at bounding box center [350, 141] width 206 height 17
click at [0, 0] on input "Картой онлайн" at bounding box center [0, 0] width 0 height 0
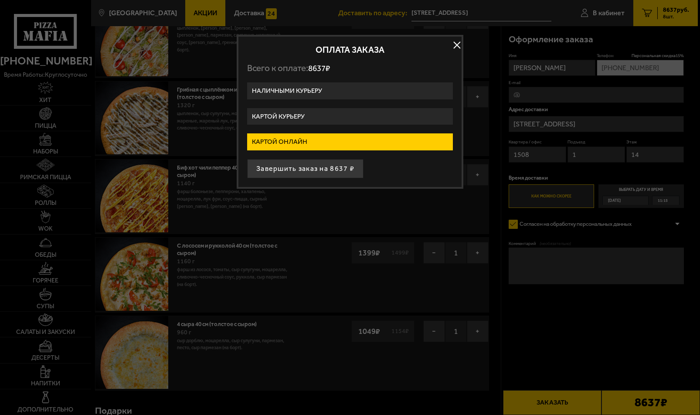
click at [306, 139] on label "Картой онлайн" at bounding box center [350, 141] width 206 height 17
click at [0, 0] on input "Картой онлайн" at bounding box center [0, 0] width 0 height 0
click at [326, 166] on button "Завершить заказ на 8637 ₽" at bounding box center [305, 168] width 116 height 19
